Goal: Find contact information: Find contact information

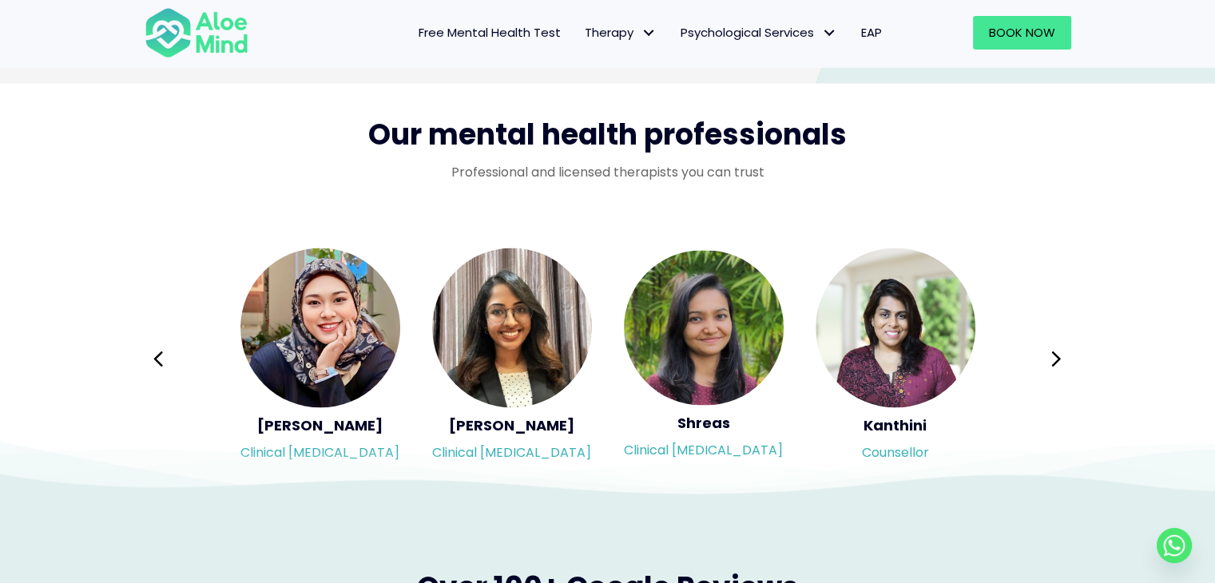
scroll to position [2553, 0]
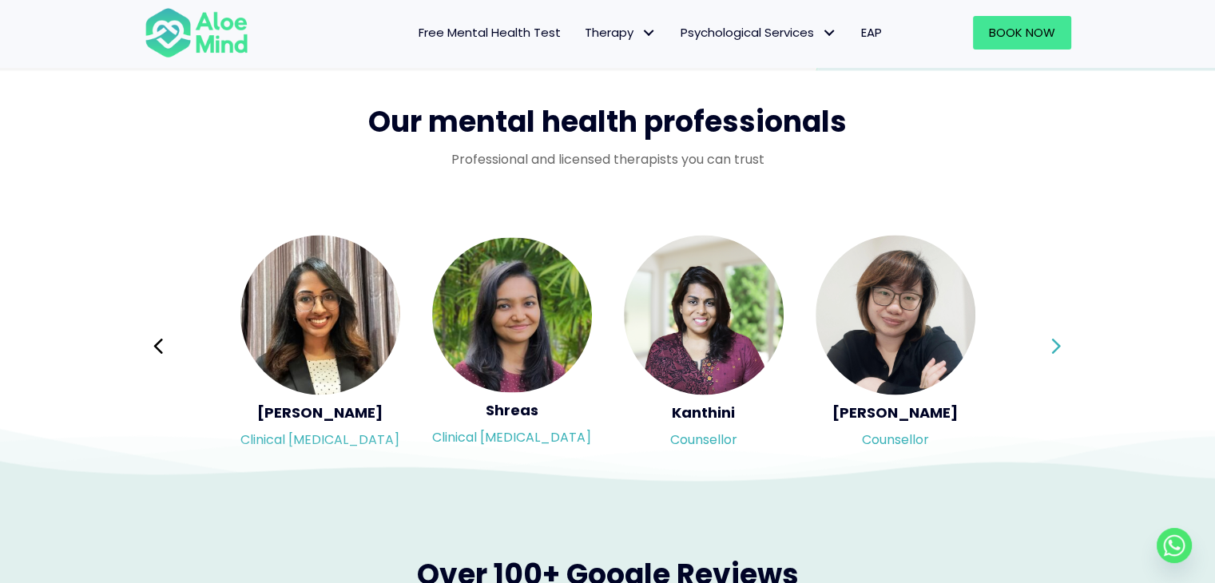
click at [1056, 343] on icon at bounding box center [1056, 345] width 9 height 15
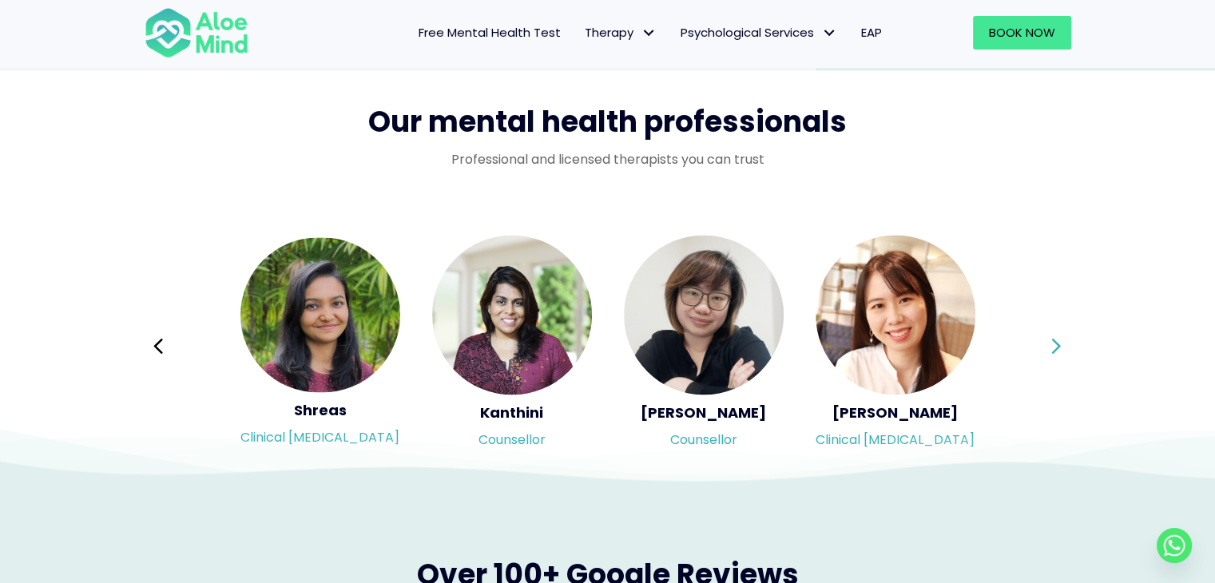
click at [1056, 343] on icon at bounding box center [1056, 345] width 9 height 15
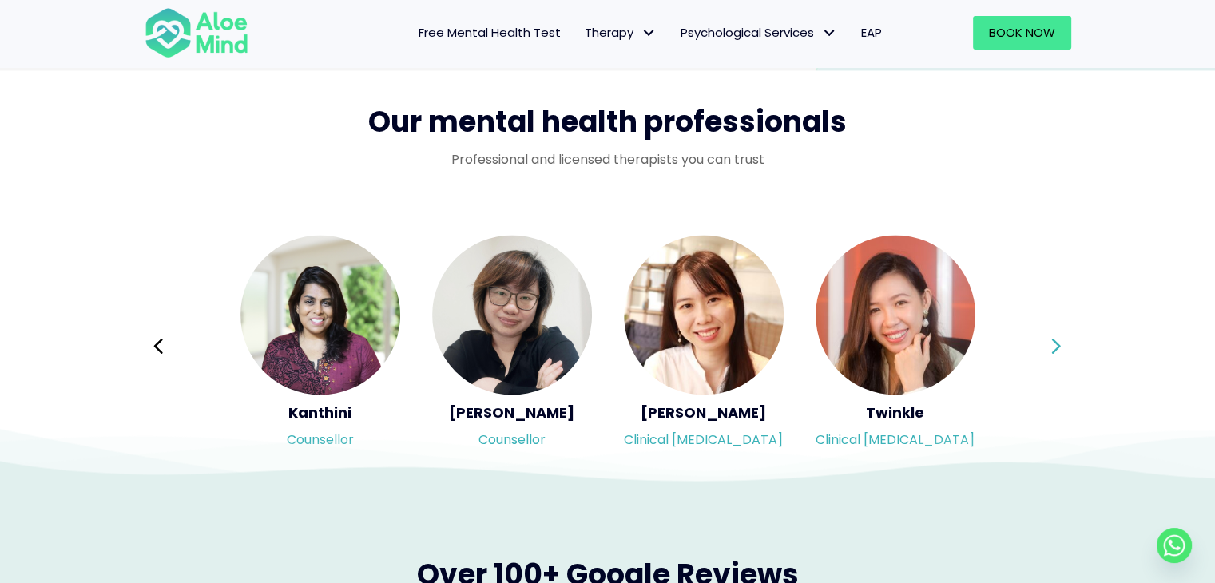
click at [1056, 343] on icon at bounding box center [1056, 345] width 9 height 15
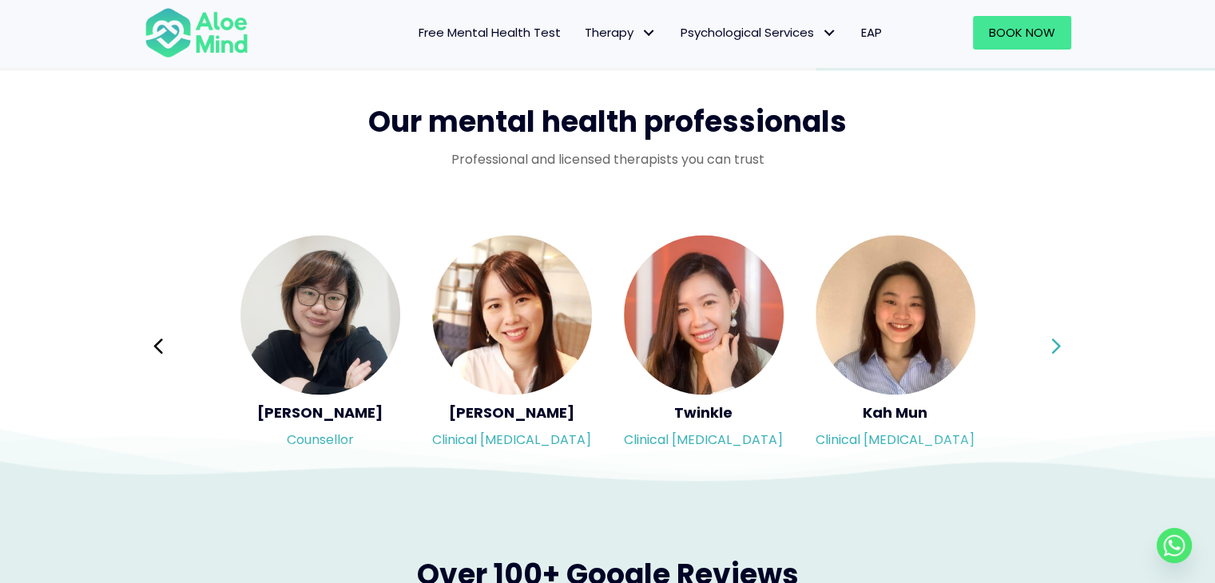
click at [1056, 343] on icon at bounding box center [1056, 345] width 9 height 15
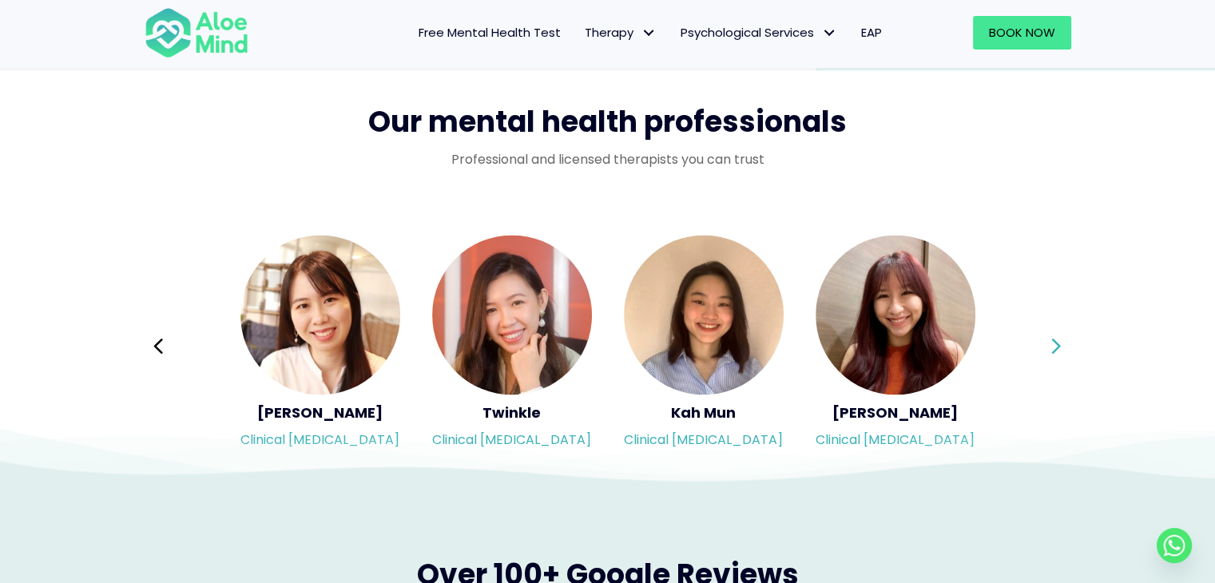
click at [1056, 343] on icon at bounding box center [1056, 345] width 9 height 15
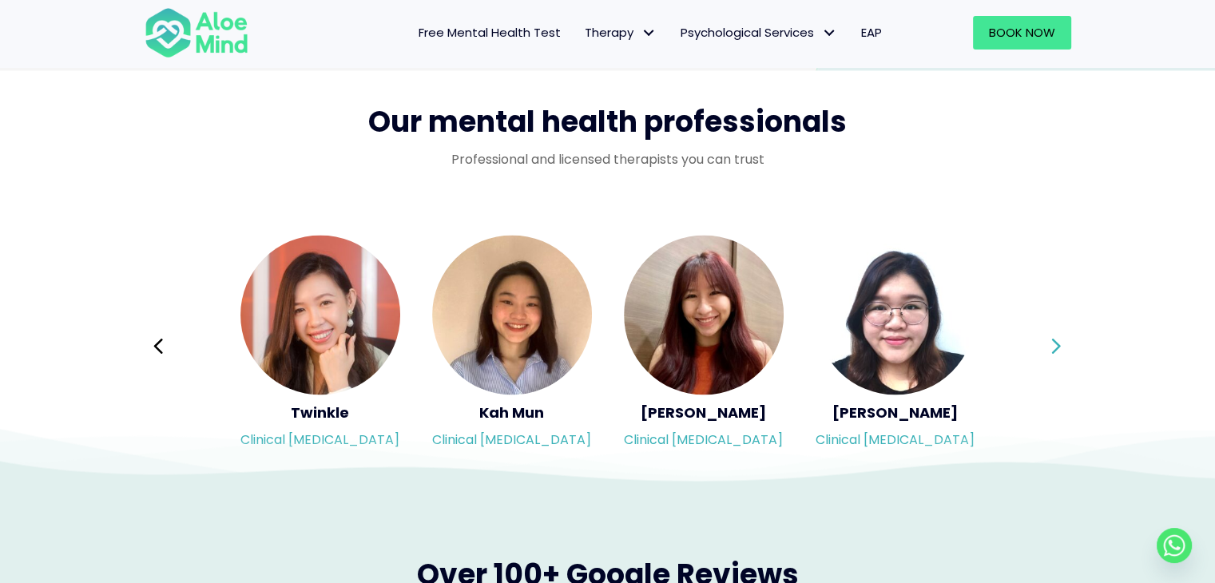
click at [1056, 343] on icon at bounding box center [1056, 345] width 9 height 15
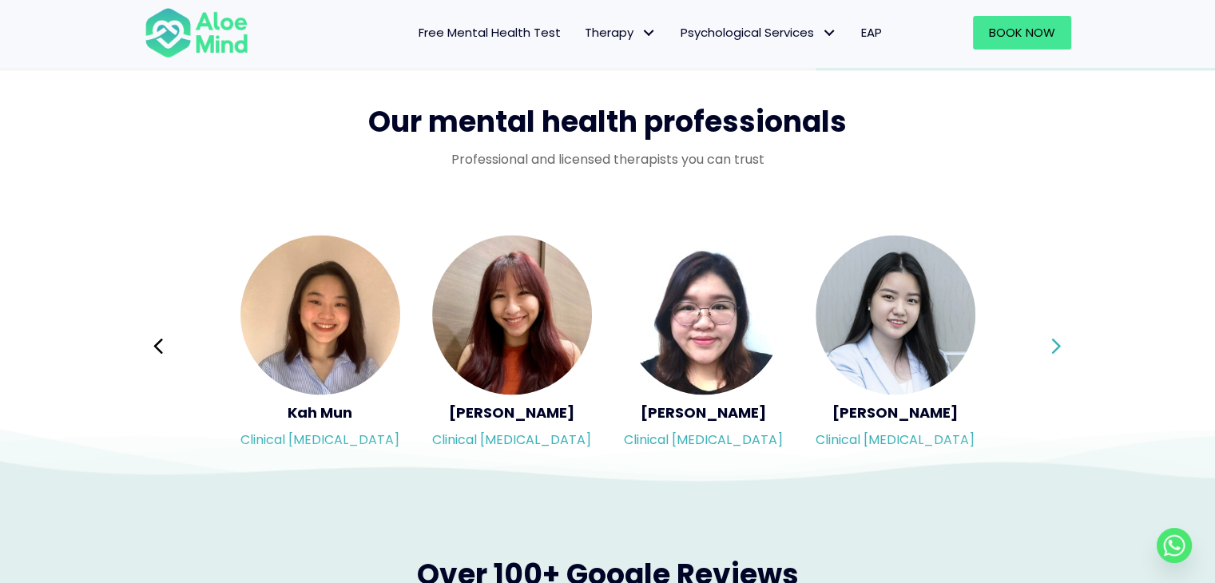
click at [1056, 343] on icon at bounding box center [1056, 345] width 9 height 15
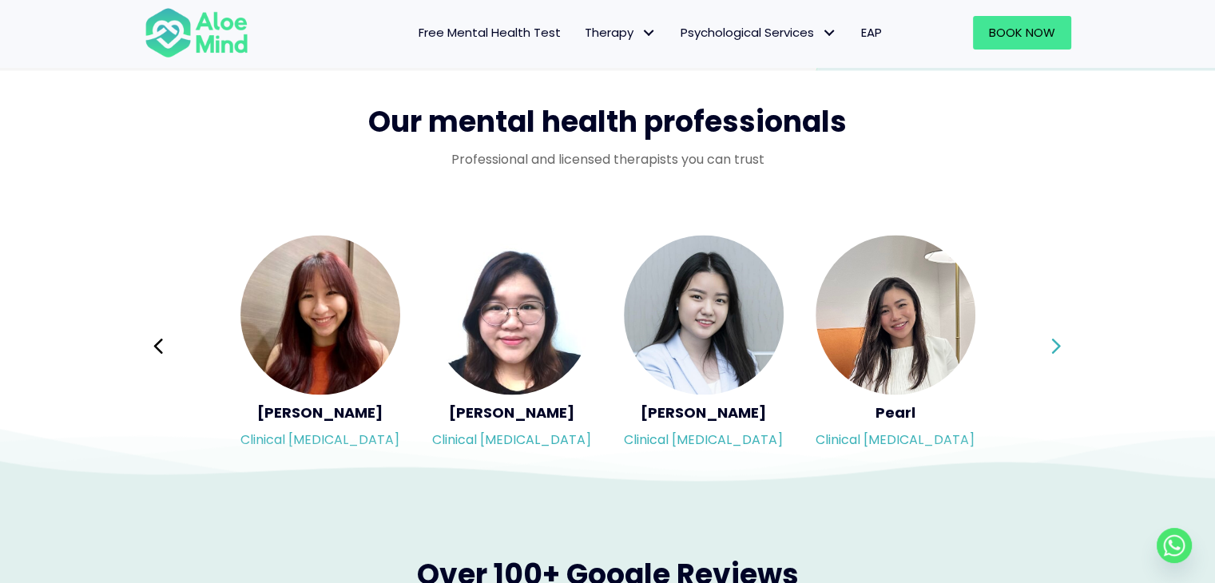
click at [1056, 343] on icon at bounding box center [1056, 345] width 9 height 15
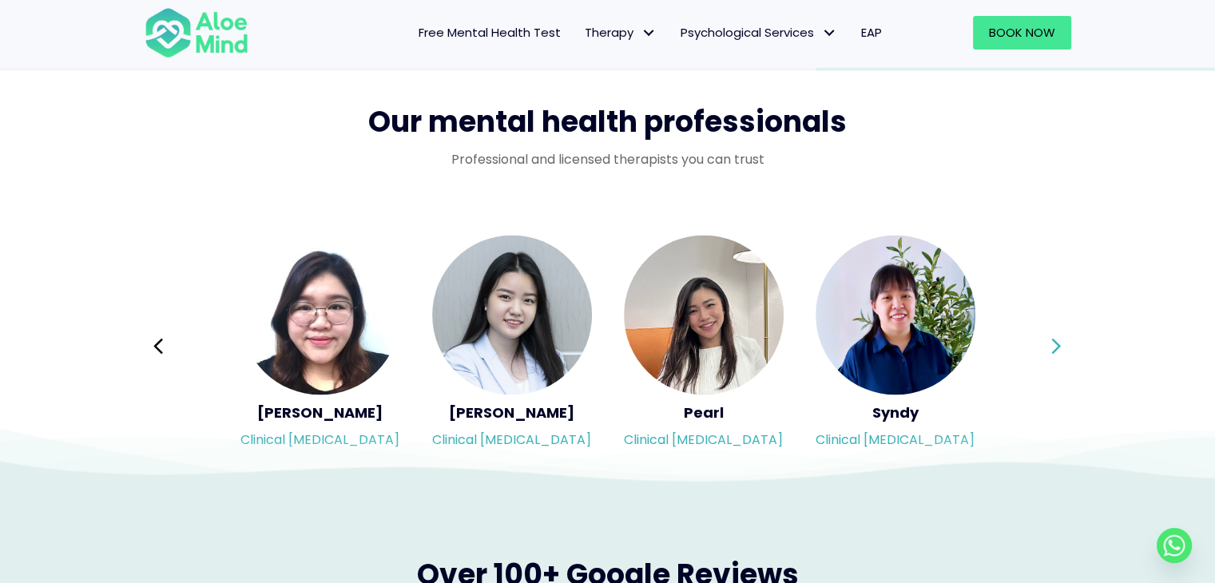
click at [1056, 343] on icon at bounding box center [1056, 345] width 9 height 15
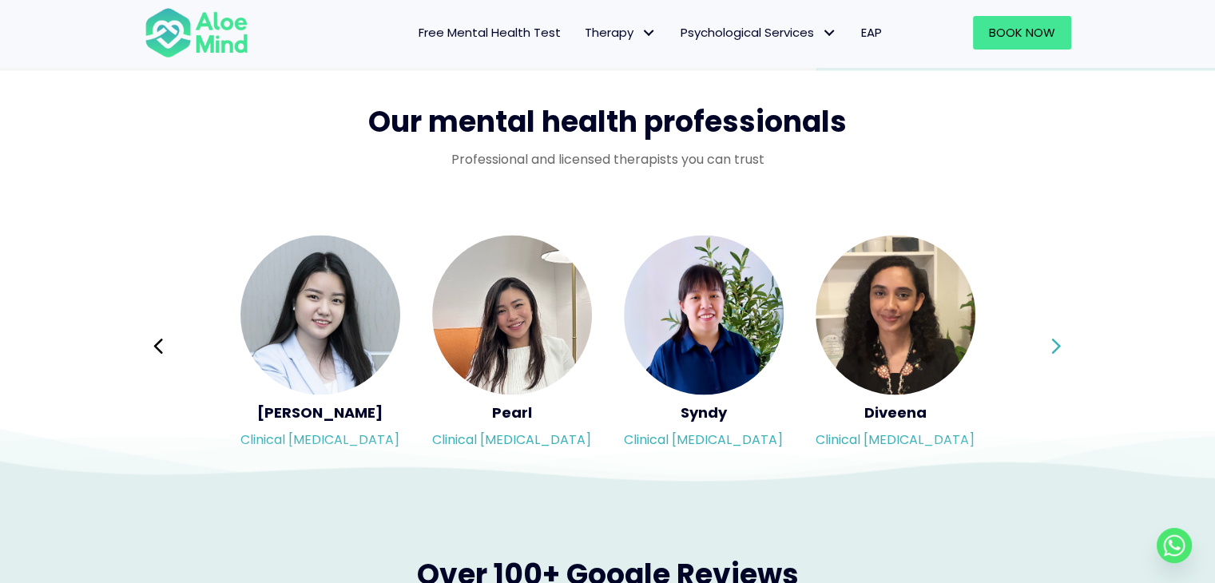
click at [1056, 343] on icon at bounding box center [1056, 345] width 9 height 15
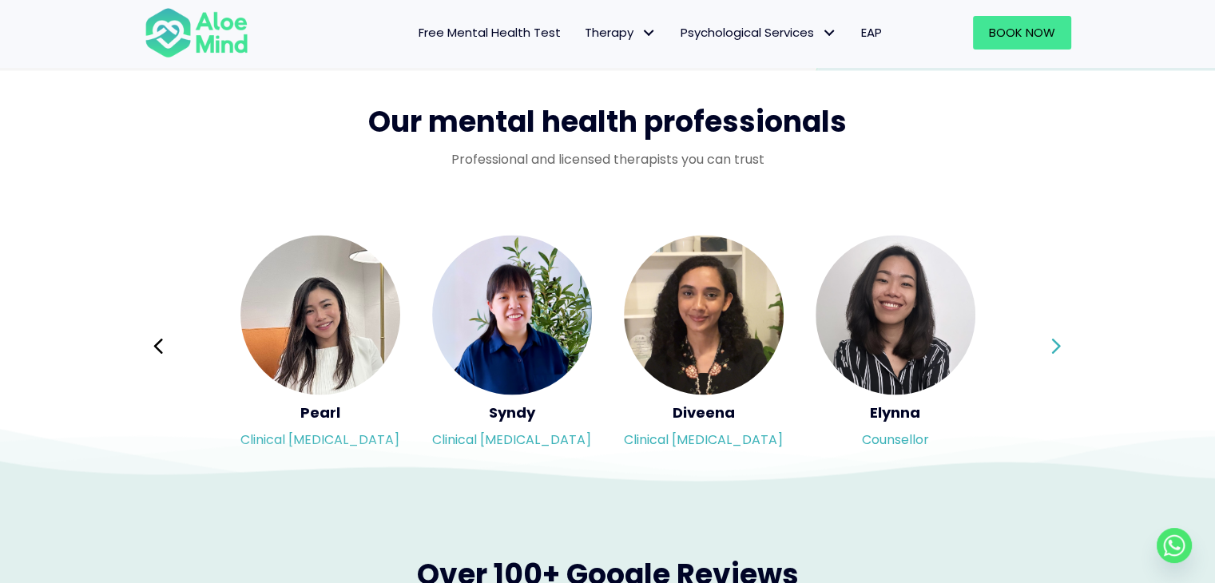
click at [1056, 343] on icon at bounding box center [1056, 345] width 9 height 15
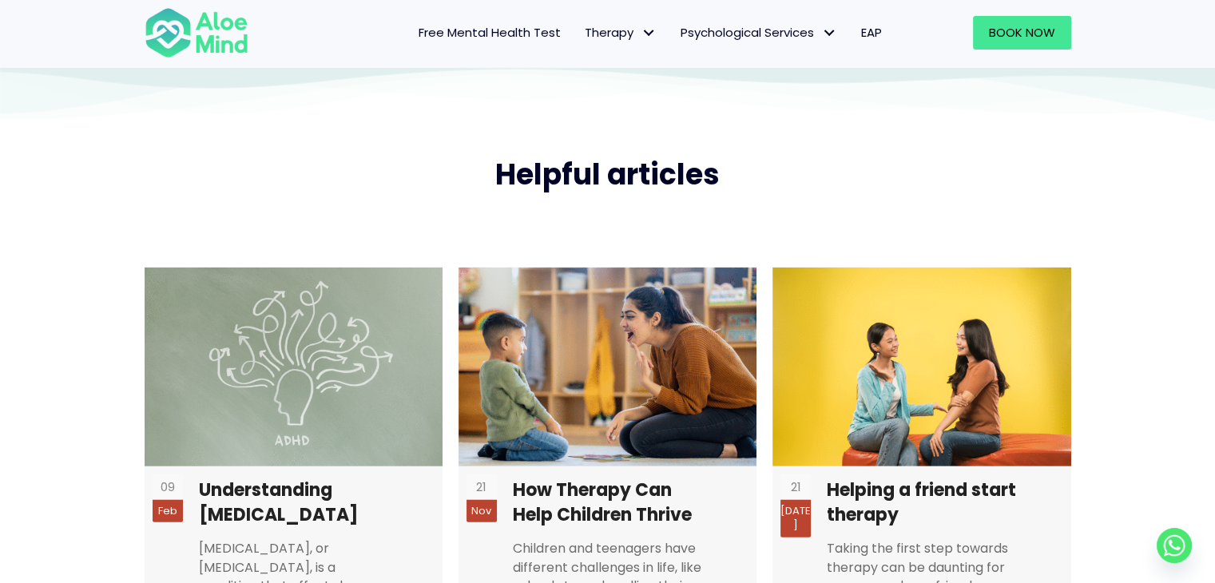
scroll to position [4311, 0]
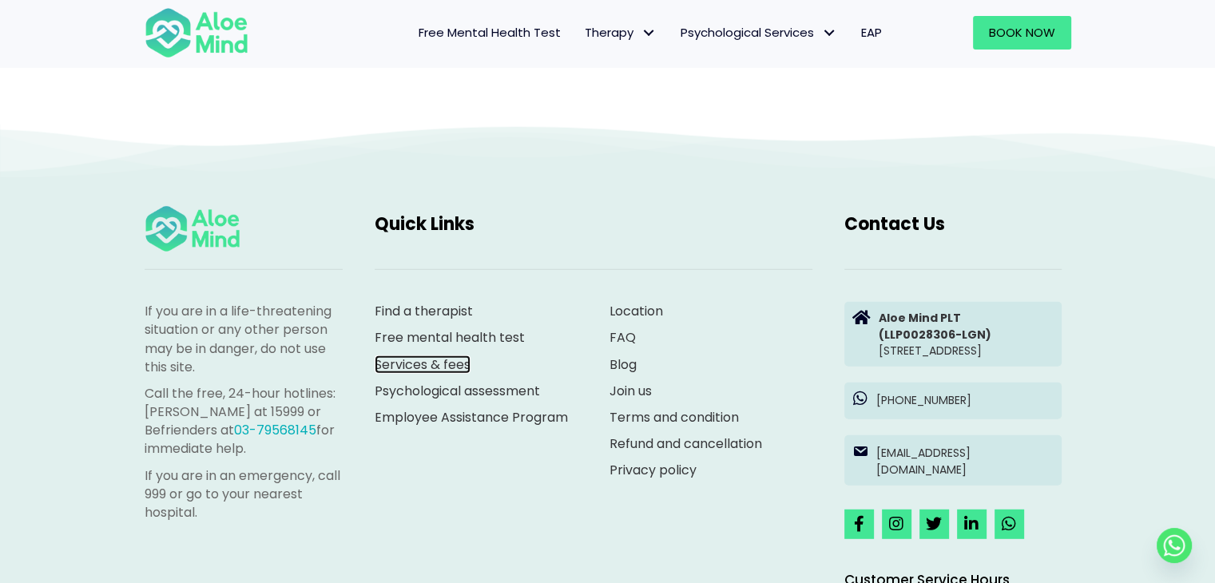
click at [419, 363] on link "Services & fees" at bounding box center [423, 364] width 96 height 18
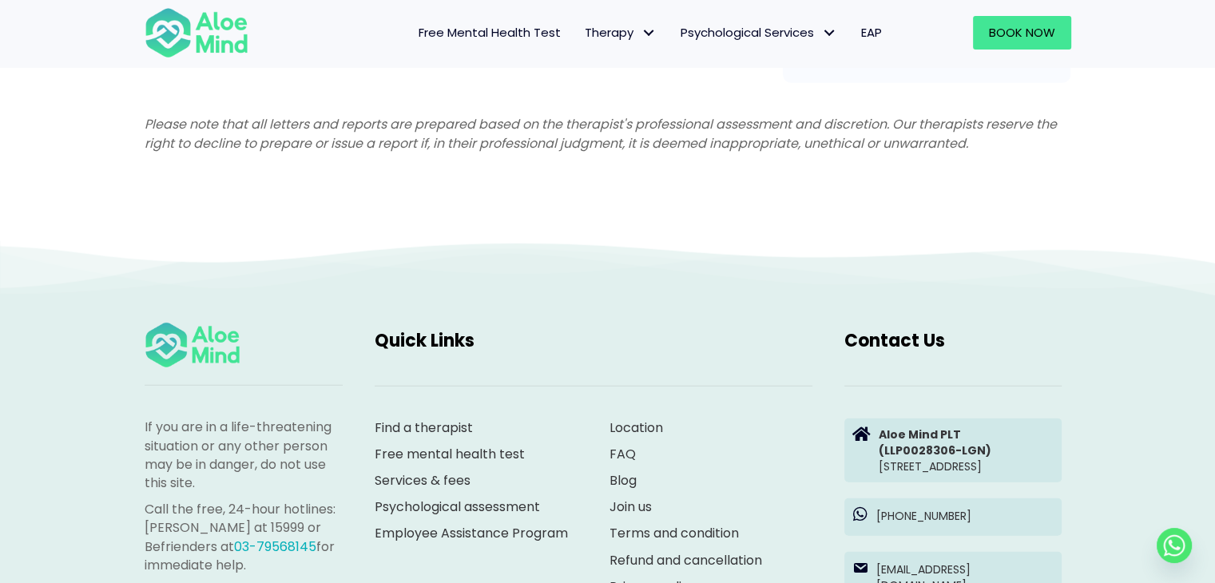
scroll to position [4234, 0]
click at [463, 526] on link "Employee Assistance Program" at bounding box center [471, 531] width 193 height 18
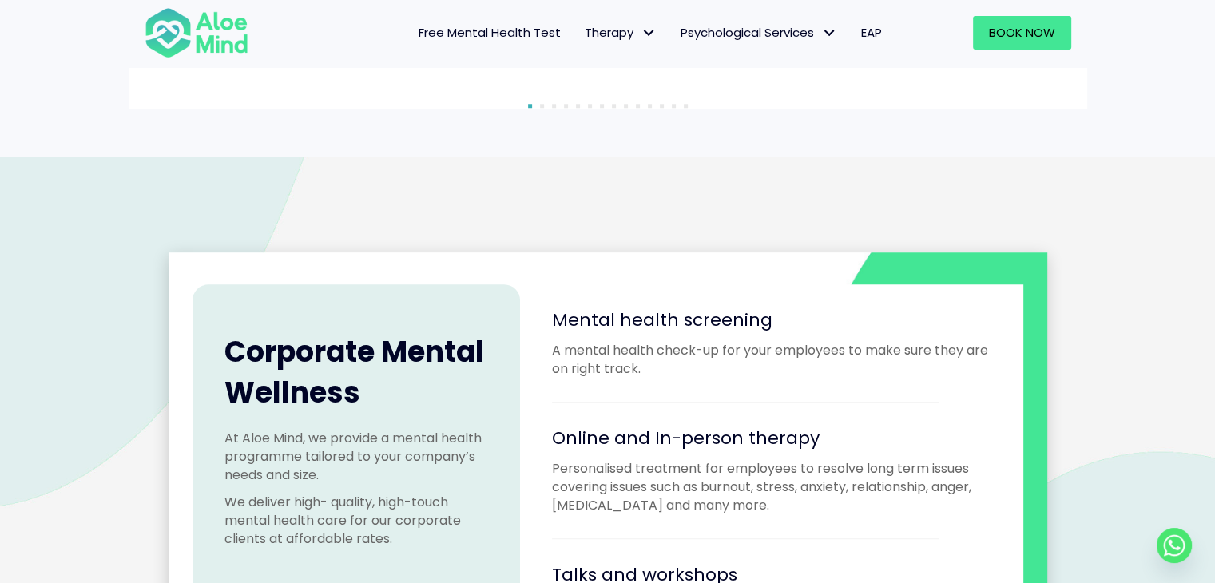
scroll to position [1278, 0]
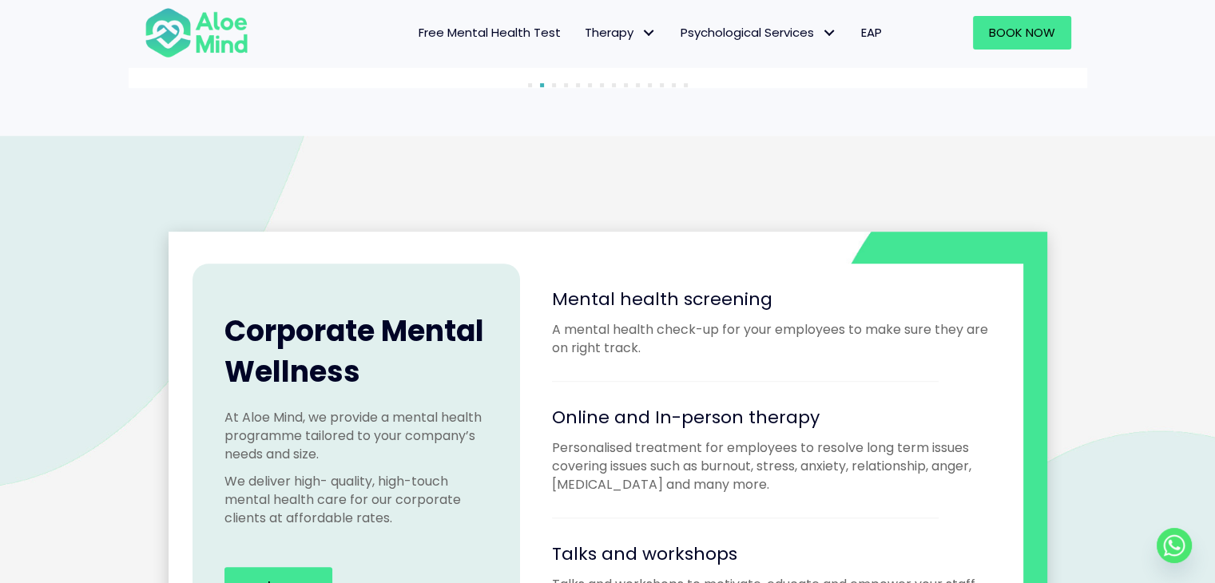
click at [907, 323] on p "A mental health check-up for your employees to make sure they are on right trac…" at bounding box center [771, 338] width 439 height 37
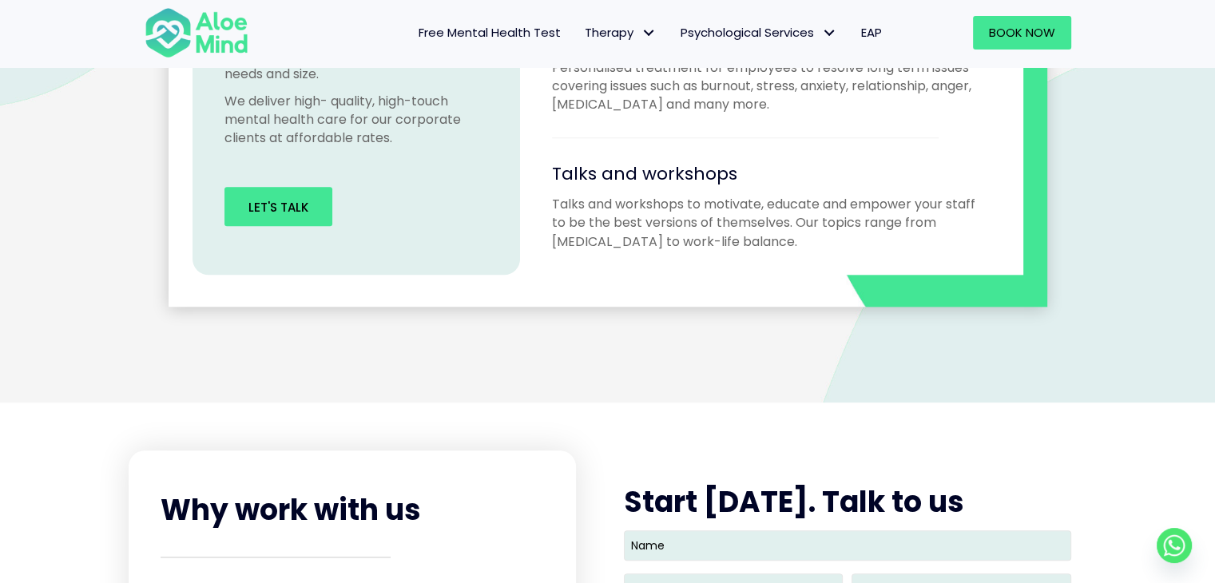
scroll to position [1358, 0]
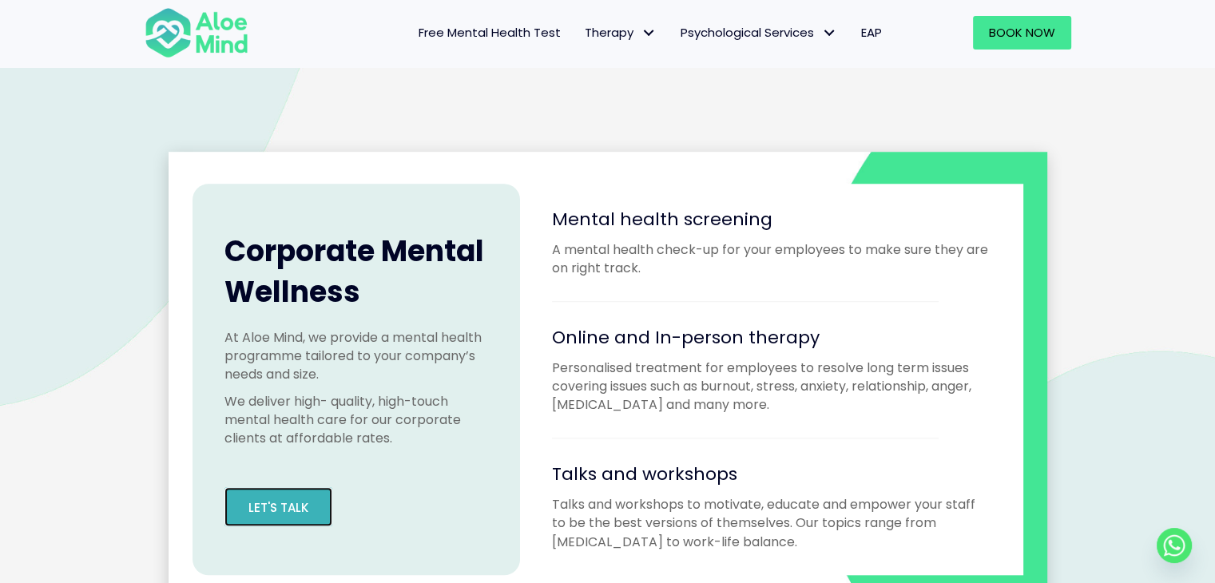
click at [255, 503] on span "Let's Talk" at bounding box center [278, 507] width 60 height 17
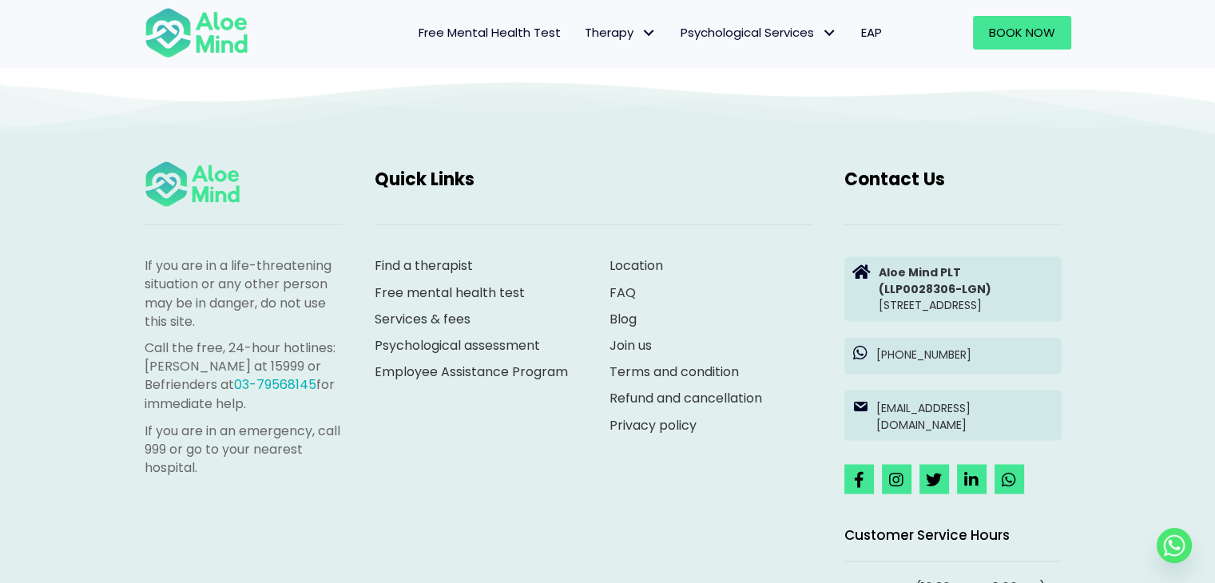
scroll to position [2667, 0]
